Goal: Information Seeking & Learning: Learn about a topic

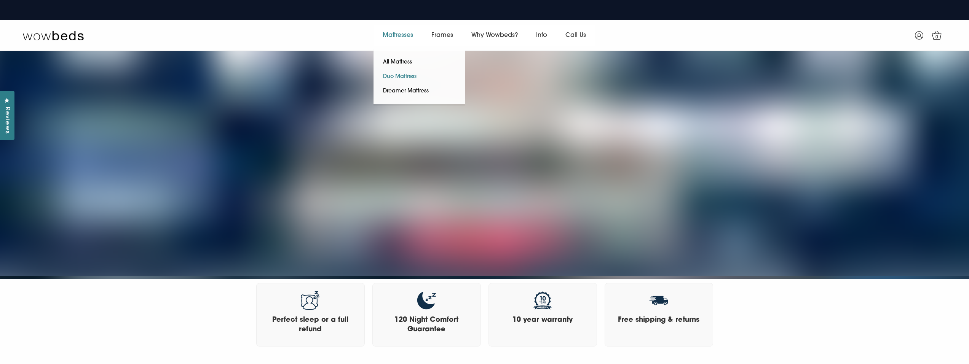
click at [398, 74] on link "Duo Mattress" at bounding box center [400, 77] width 53 height 14
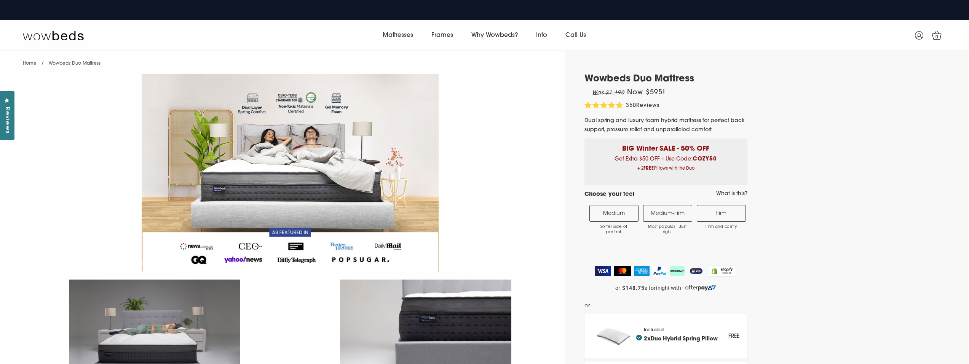
click at [288, 146] on img at bounding box center [290, 173] width 535 height 198
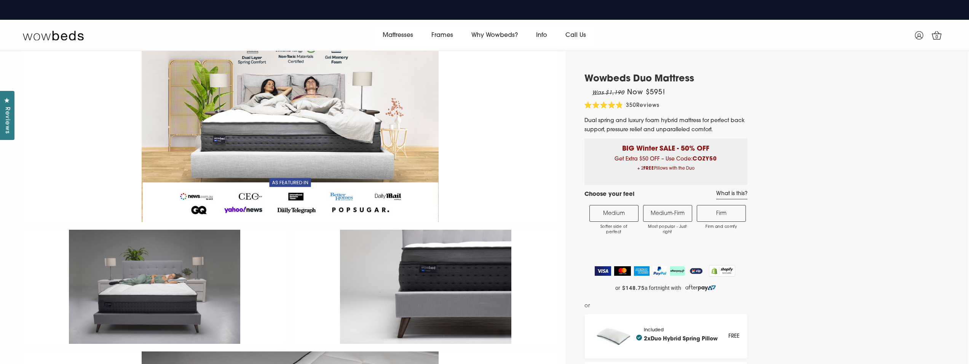
scroll to position [26, 0]
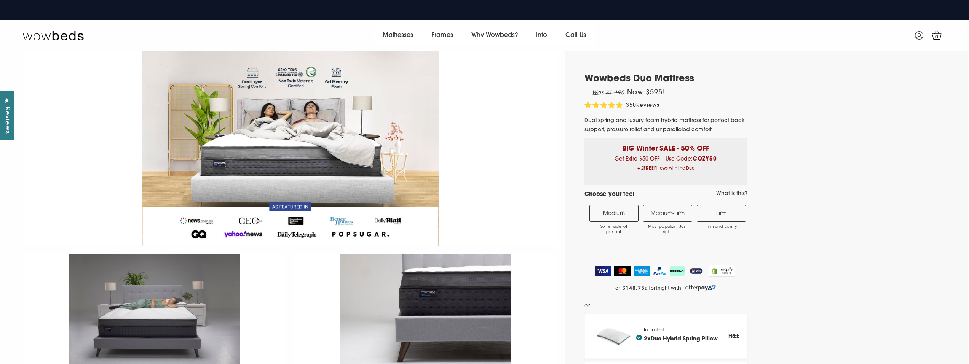
select select "Medium-Firm"
select select "Queen"
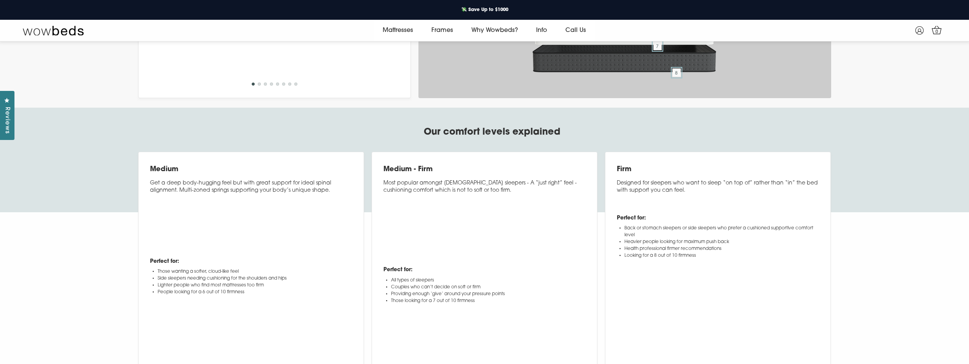
scroll to position [3113, 0]
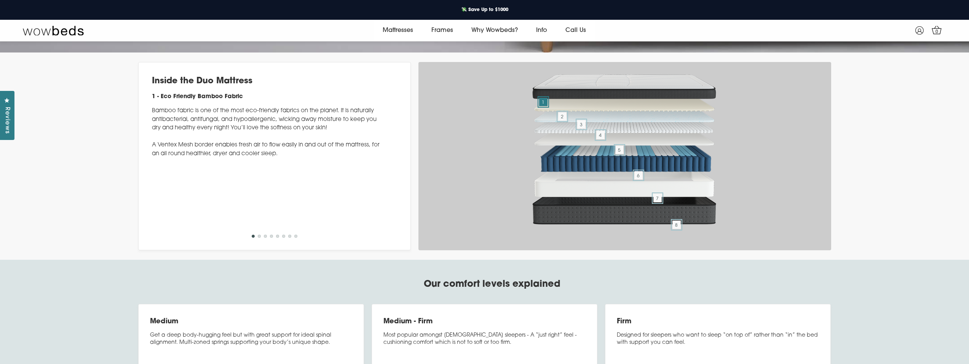
click at [644, 104] on img at bounding box center [625, 87] width 190 height 35
click at [616, 119] on img at bounding box center [625, 106] width 190 height 26
drag, startPoint x: 642, startPoint y: 196, endPoint x: 544, endPoint y: 197, distance: 97.5
click at [680, 229] on span "8" at bounding box center [676, 225] width 8 height 8
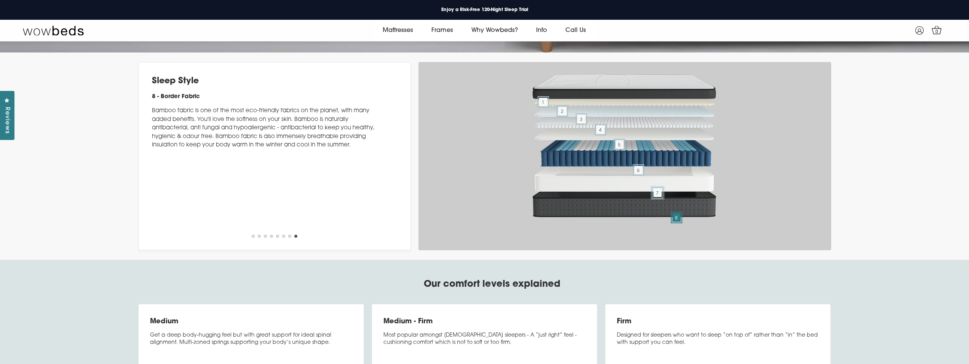
click at [659, 197] on span "7" at bounding box center [657, 193] width 8 height 8
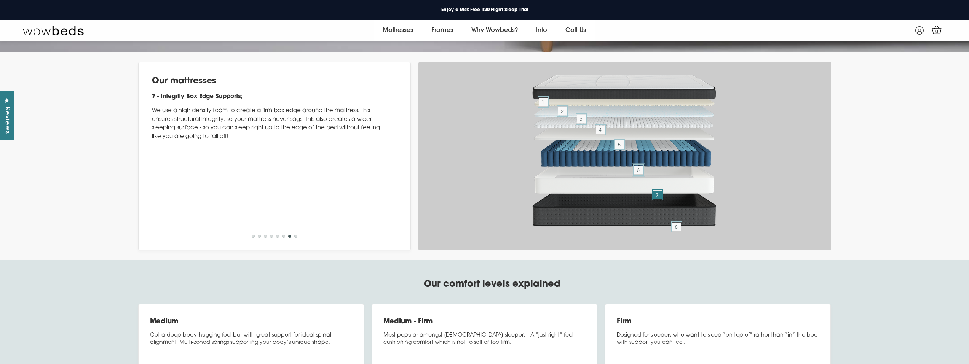
click at [637, 174] on span "6" at bounding box center [638, 170] width 8 height 8
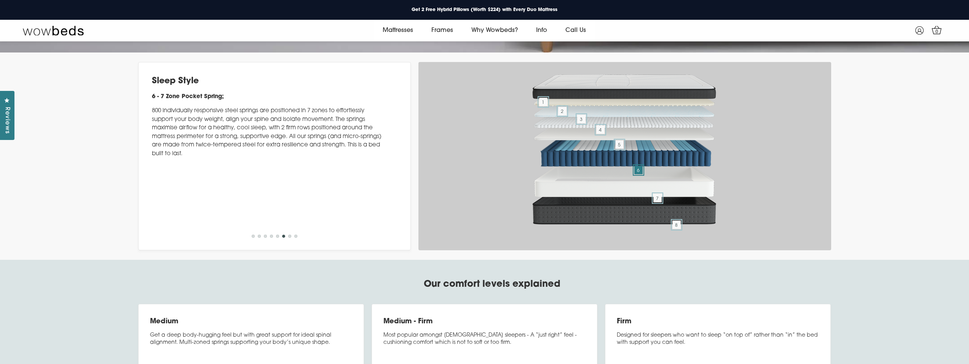
click at [479, 246] on div "1 2 3 4 5 6 7 8" at bounding box center [624, 156] width 413 height 188
click at [567, 147] on img at bounding box center [625, 134] width 190 height 26
click at [543, 106] on span "1" at bounding box center [543, 102] width 8 height 8
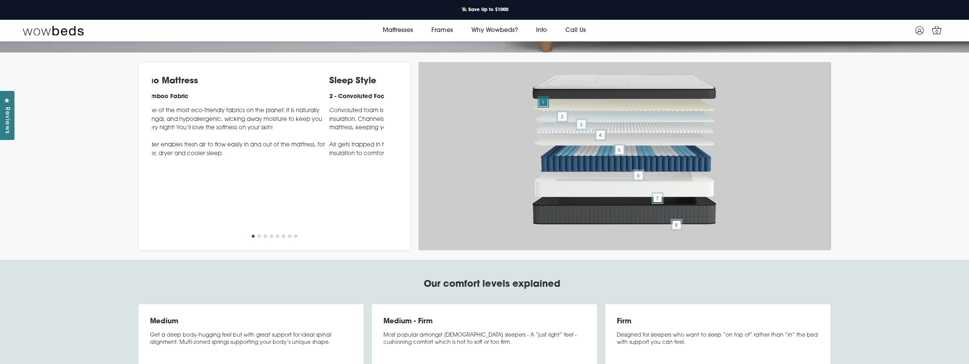
drag, startPoint x: 244, startPoint y: 171, endPoint x: 211, endPoint y: 174, distance: 33.2
click at [211, 102] on h4 "1 - Eco Friendly Bamboo Fabric" at bounding box center [213, 97] width 232 height 9
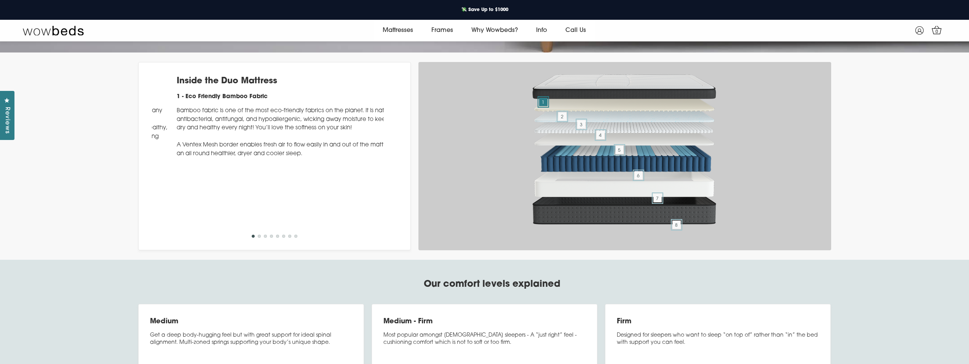
drag, startPoint x: 152, startPoint y: 173, endPoint x: 177, endPoint y: 176, distance: 24.9
click at [177, 102] on h4 "1 - Eco Friendly Bamboo Fabric" at bounding box center [293, 97] width 232 height 9
drag, startPoint x: 185, startPoint y: 191, endPoint x: 201, endPoint y: 230, distance: 42.1
click at [201, 158] on p "Bamboo fabric is one of the most eco-friendly fabrics on the planet. It is natu…" at bounding box center [268, 132] width 232 height 51
drag, startPoint x: 155, startPoint y: 172, endPoint x: 196, endPoint y: 174, distance: 40.4
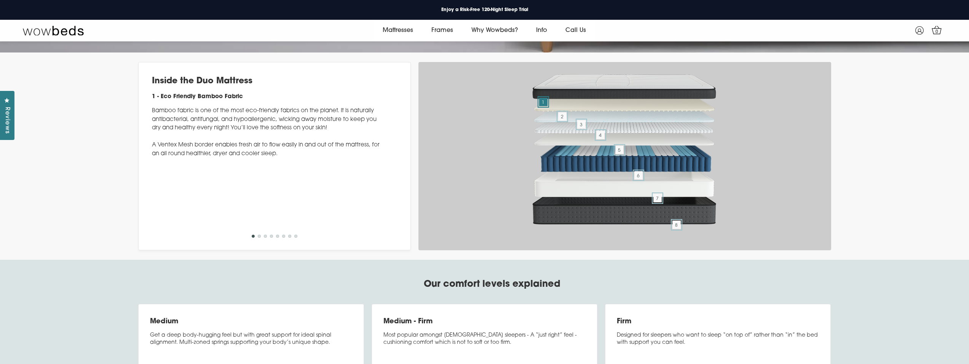
drag, startPoint x: 196, startPoint y: 174, endPoint x: 201, endPoint y: 191, distance: 18.1
click at [201, 158] on p "Bamboo fabric is one of the most eco-friendly fabrics on the planet. It is natu…" at bounding box center [268, 132] width 232 height 51
drag, startPoint x: 200, startPoint y: 192, endPoint x: 201, endPoint y: 199, distance: 7.3
click at [201, 158] on p "Bamboo fabric is one of the most eco-friendly fabrics on the planet. It is natu…" at bounding box center [268, 132] width 232 height 51
drag, startPoint x: 199, startPoint y: 200, endPoint x: 176, endPoint y: 234, distance: 40.9
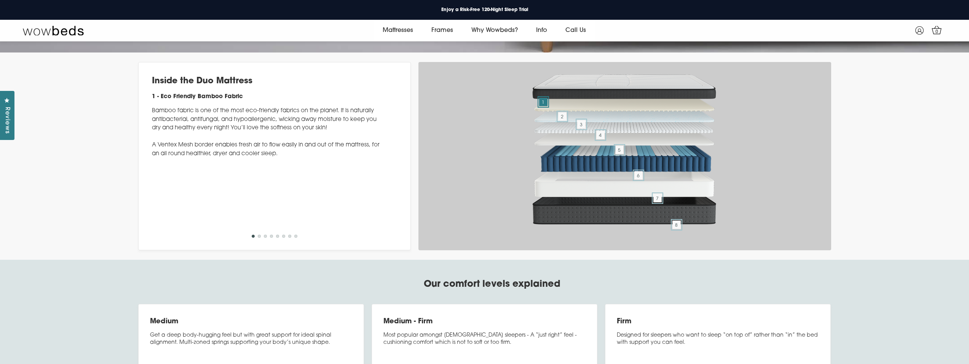
click at [166, 158] on p "Bamboo fabric is one of the most eco-friendly fabrics on the planet. It is natu…" at bounding box center [268, 132] width 232 height 51
click at [215, 158] on p "Bamboo fabric is one of the most eco-friendly fabrics on the planet. It is natu…" at bounding box center [268, 132] width 232 height 51
click at [197, 158] on p "Bamboo fabric is one of the most eco-friendly fabrics on the planet. It is natu…" at bounding box center [268, 132] width 232 height 51
click at [196, 158] on p "Bamboo fabric is one of the most eco-friendly fabrics on the planet. It is natu…" at bounding box center [268, 132] width 232 height 51
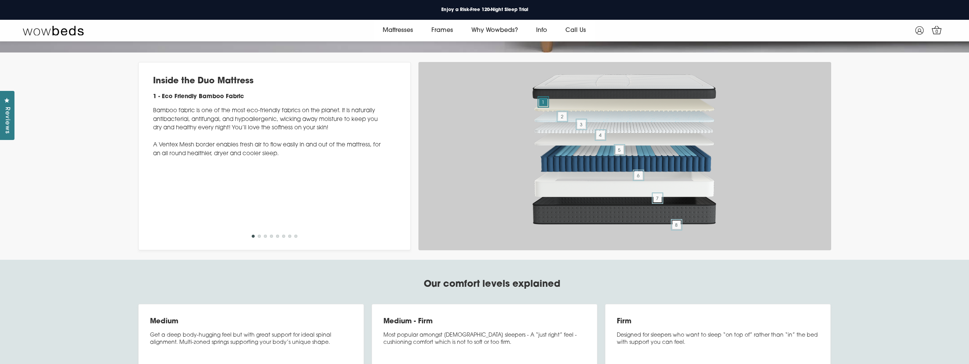
drag, startPoint x: 193, startPoint y: 189, endPoint x: 198, endPoint y: 186, distance: 5.3
click at [198, 158] on p "Bamboo fabric is one of the most eco-friendly fabrics on the planet. It is natu…" at bounding box center [269, 132] width 232 height 51
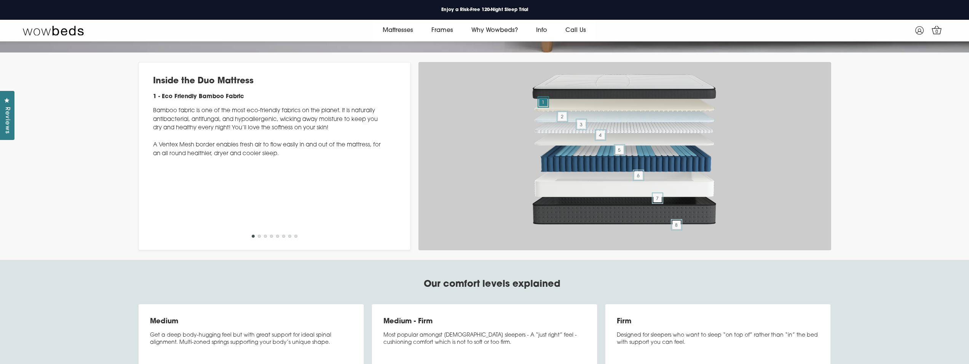
click at [198, 158] on p "Bamboo fabric is one of the most eco-friendly fabrics on the planet. It is natu…" at bounding box center [269, 132] width 232 height 51
click at [179, 87] on h2 "Inside the Duo Mattress" at bounding box center [269, 81] width 232 height 11
click at [180, 87] on h2 "Inside the Duo Mattress" at bounding box center [269, 81] width 232 height 11
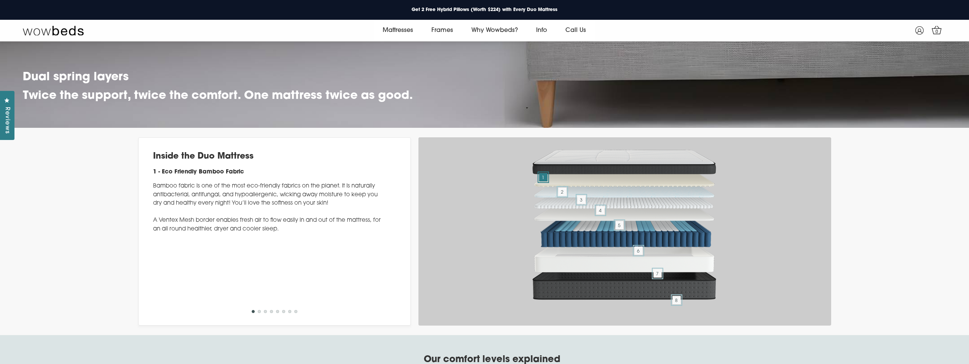
scroll to position [3152, 0]
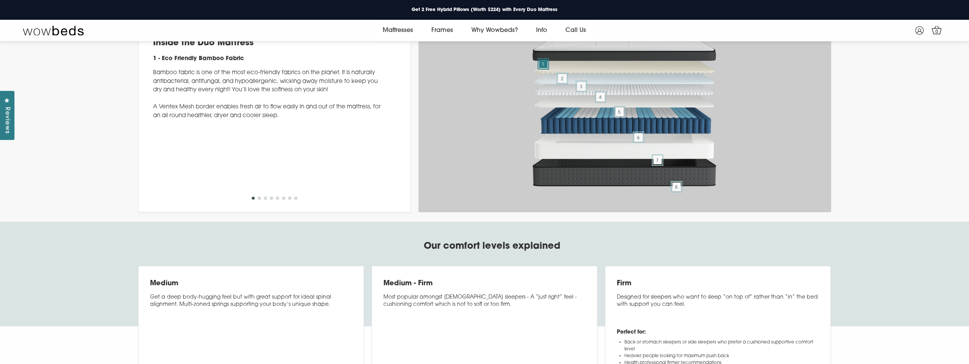
click at [262, 209] on div "Previous Sleep Style 8 - Border Fabric Bamboo fabric is one of the most eco-fri…" at bounding box center [274, 118] width 273 height 188
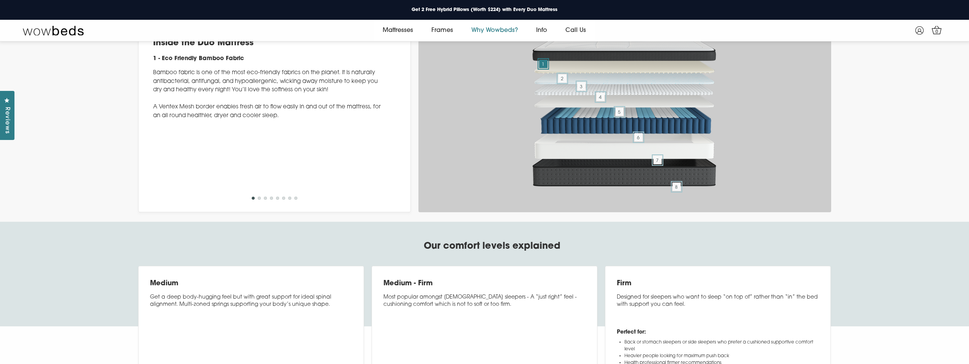
click at [480, 26] on link "Why Wowbeds?" at bounding box center [494, 30] width 65 height 21
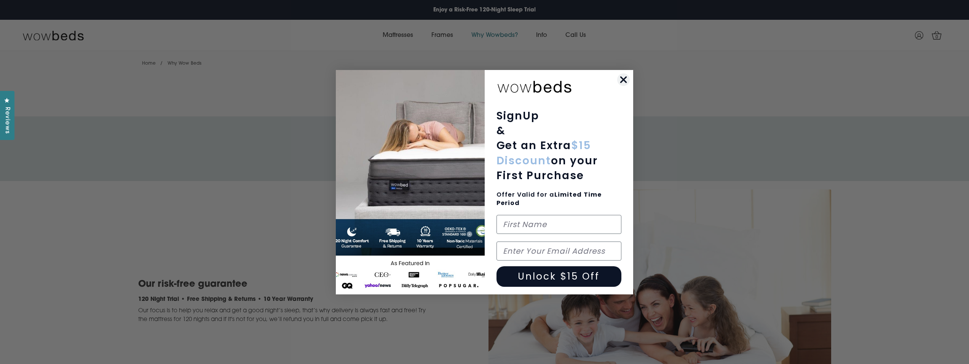
click at [623, 78] on icon "Close dialog" at bounding box center [623, 79] width 5 height 5
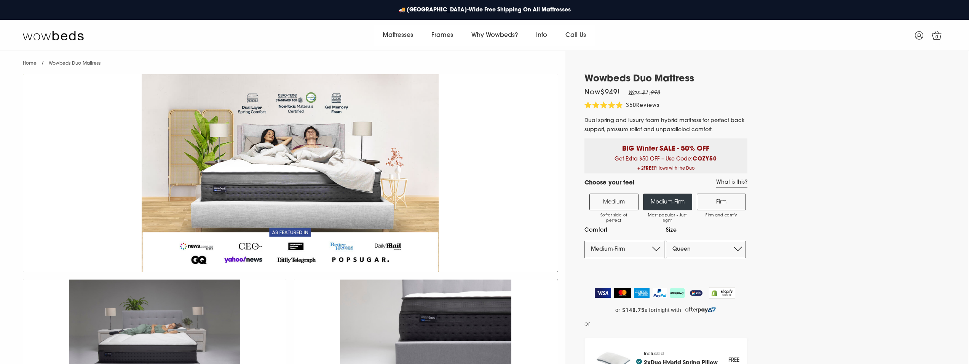
select select "Medium-Firm"
select select "Queen"
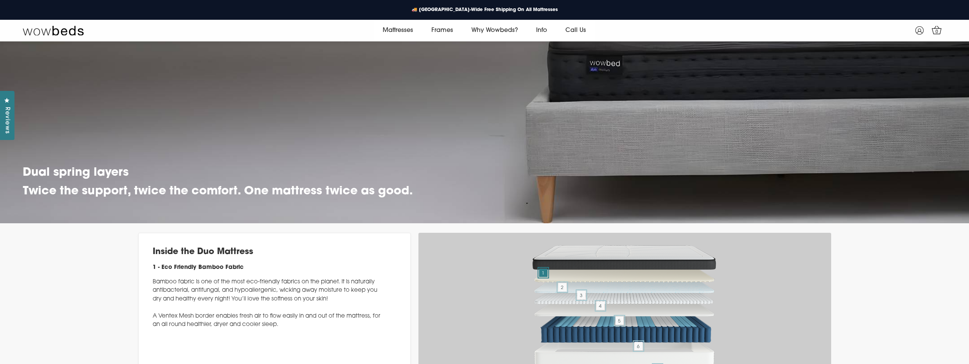
scroll to position [2942, 0]
drag, startPoint x: 165, startPoint y: 127, endPoint x: 183, endPoint y: 145, distance: 25.3
click at [183, 247] on div "Inside the Duo Mattress 1 - Eco Friendly Bamboo Fabric Bamboo fabric is one of …" at bounding box center [269, 291] width 232 height 89
drag, startPoint x: 151, startPoint y: 134, endPoint x: 180, endPoint y: 134, distance: 29.0
click at [180, 233] on div "Previous Sleep Style 8 - Border Fabric Bamboo fabric is one of the most eco-fri…" at bounding box center [274, 327] width 273 height 188
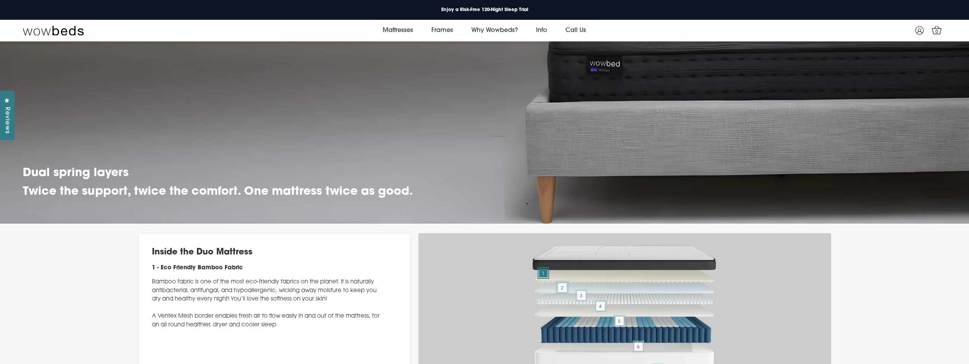
click at [559, 284] on span "2" at bounding box center [562, 288] width 8 height 8
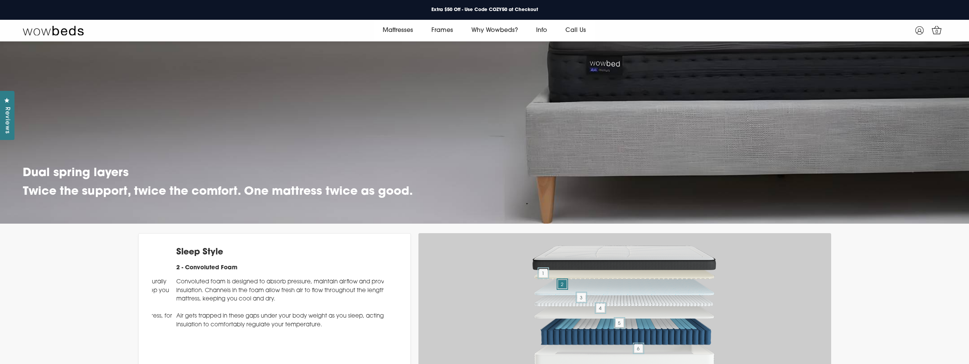
drag, startPoint x: 260, startPoint y: 175, endPoint x: 283, endPoint y: 183, distance: 23.8
click at [283, 278] on p "Convoluted foam is designed to absorb pressure, maintain airflow and provide in…" at bounding box center [292, 303] width 232 height 51
click at [584, 294] on span "3" at bounding box center [581, 298] width 8 height 8
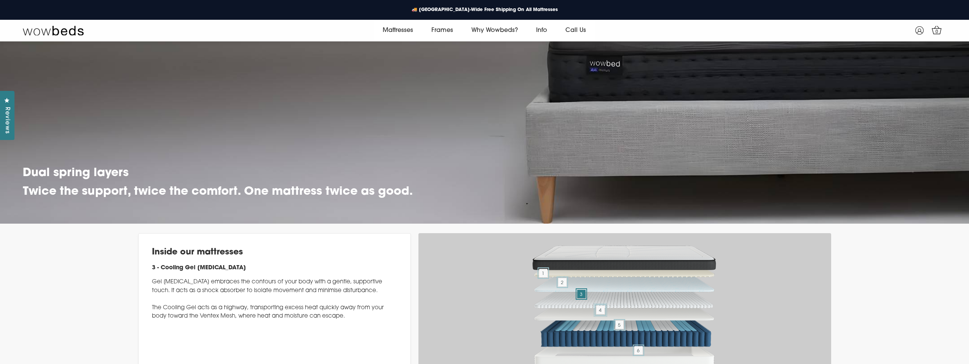
click at [599, 306] on span "4" at bounding box center [600, 310] width 8 height 8
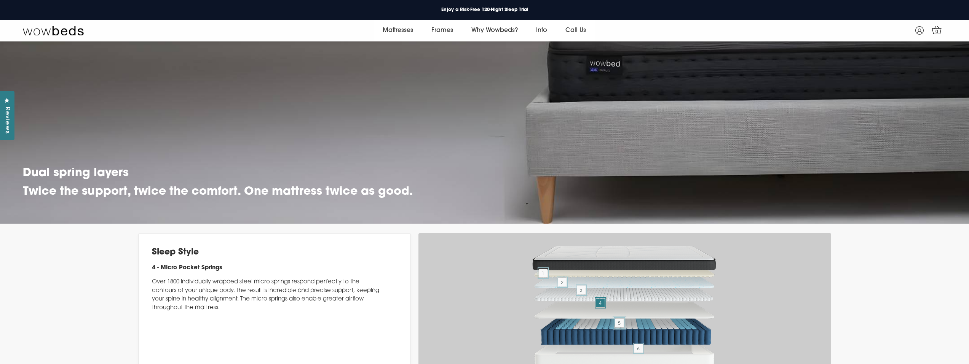
click at [621, 319] on span "5" at bounding box center [619, 323] width 8 height 8
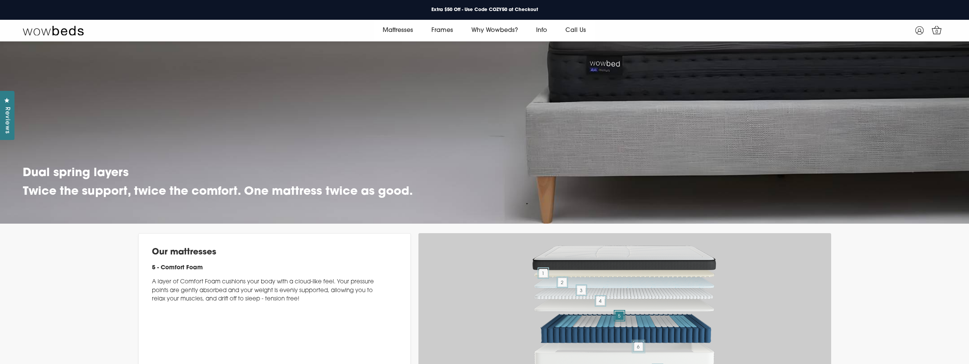
click at [642, 343] on span "6" at bounding box center [638, 347] width 8 height 8
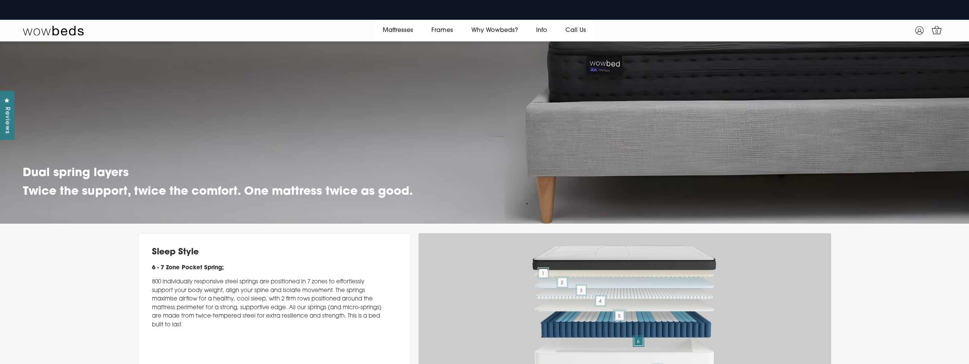
click at [622, 312] on span "5" at bounding box center [619, 316] width 8 height 8
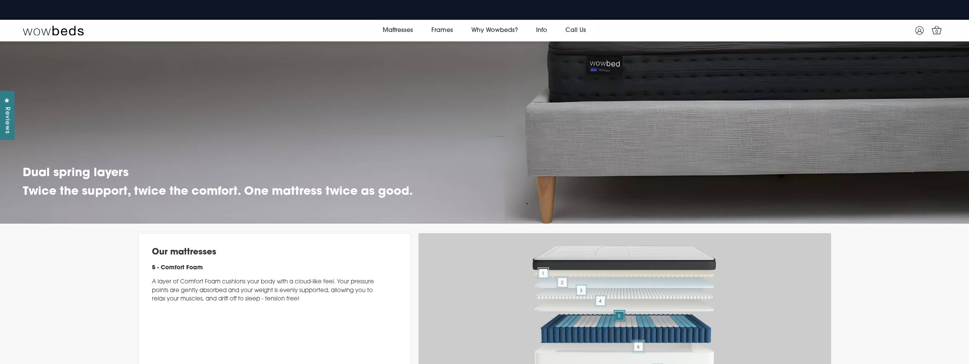
click at [634, 343] on span "6" at bounding box center [638, 347] width 8 height 8
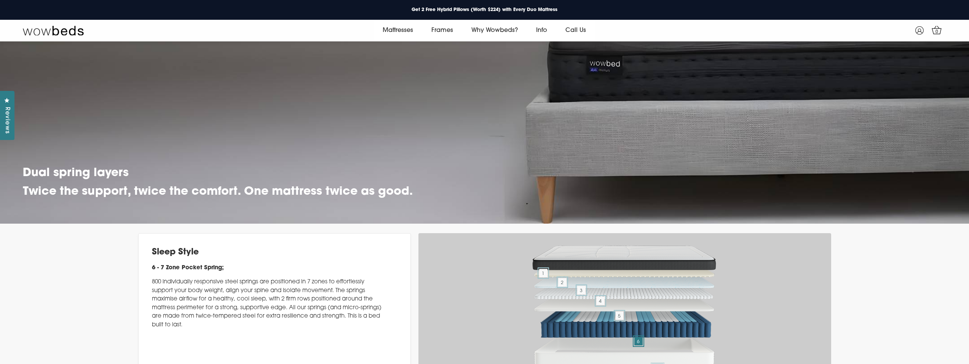
click at [658, 364] on span "7" at bounding box center [657, 370] width 8 height 8
